Goal: Use online tool/utility: Utilize a website feature to perform a specific function

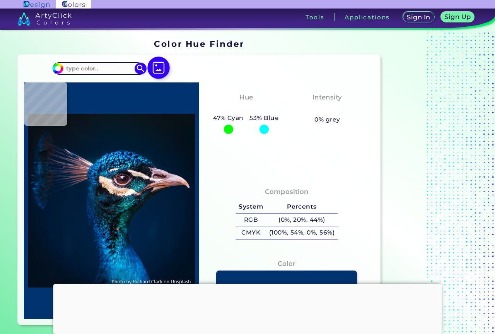
click at [152, 71] on img at bounding box center [158, 68] width 22 height 22
click at [0, 0] on input "file" at bounding box center [0, 0] width 0 height 0
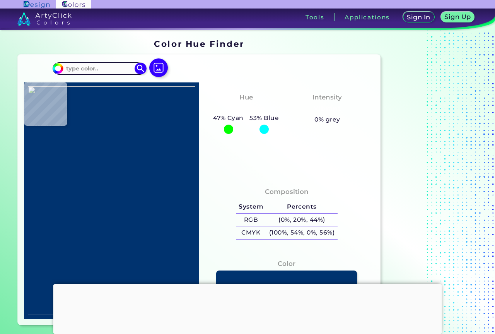
type input "#010101"
type input "#000000"
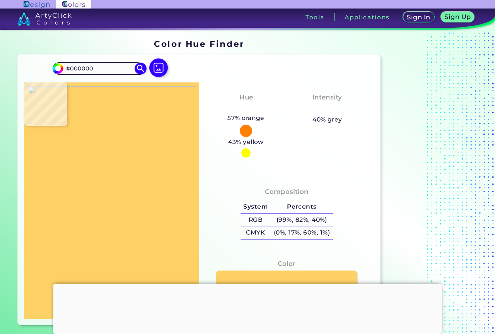
type input "#fdd166"
type input "#FDD166"
type input "#fed067"
type input "#FED067"
type input "#ffcf66"
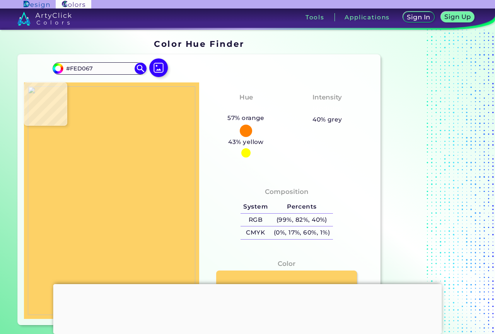
type input "#FFCF66"
type input "#ffcf65"
type input "#FFCF65"
type input "#ffcf64"
type input "#FFCF64"
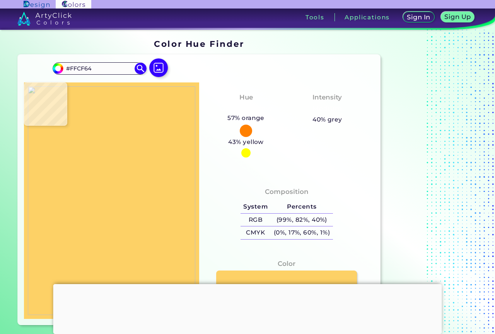
type input "#ffcf65"
type input "#FFCF65"
type input "#ffcf67"
type input "#FFCF67"
type input "#fecf67"
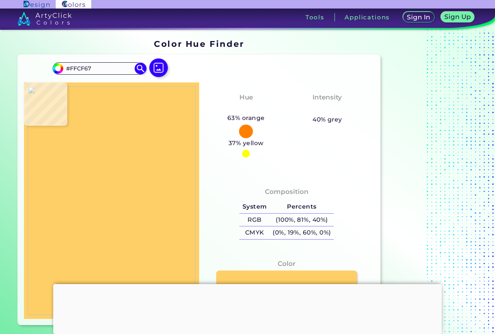
type input "#FECF67"
type input "#fed065"
type input "#FED065"
type input "#fed067"
type input "#FED067"
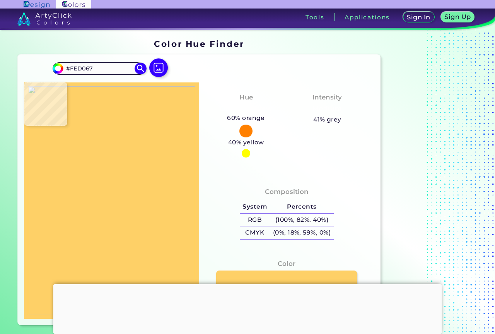
type input "#fdd067"
type input "#FDD067"
click at [146, 167] on img at bounding box center [111, 200] width 167 height 229
click at [309, 277] on link at bounding box center [286, 278] width 142 height 17
